Goal: Information Seeking & Learning: Stay updated

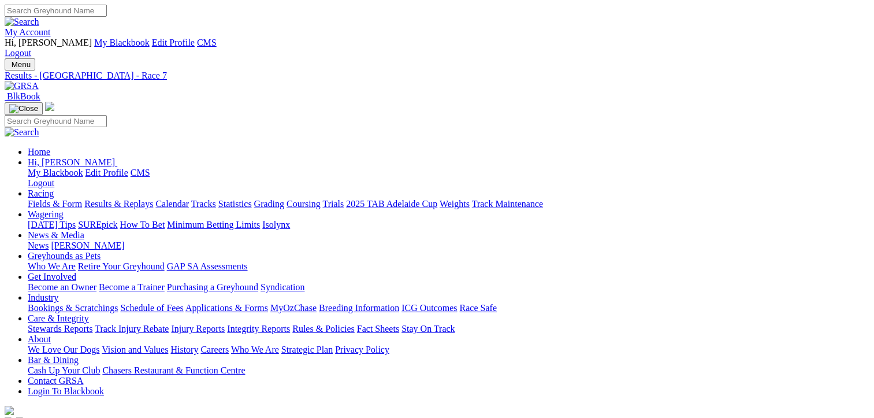
click at [39, 81] on img at bounding box center [22, 86] width 34 height 10
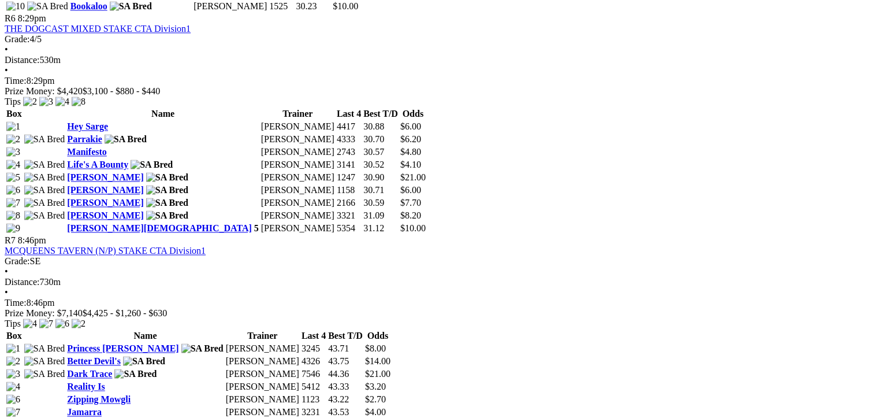
scroll to position [1687, 0]
